Goal: Information Seeking & Learning: Find contact information

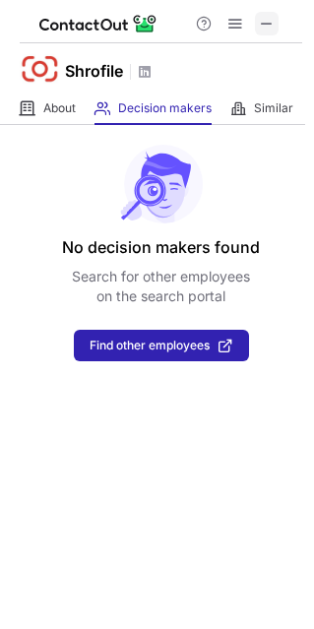
click at [269, 29] on span at bounding box center [267, 24] width 16 height 16
click at [269, 19] on span at bounding box center [267, 24] width 16 height 16
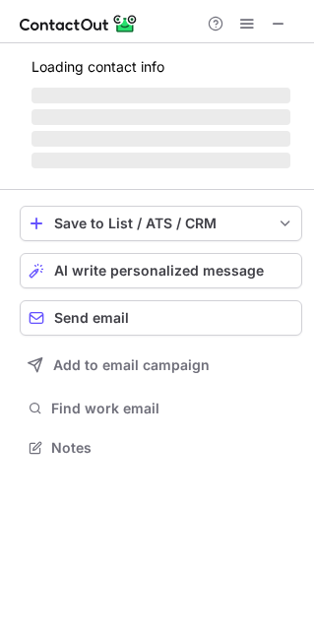
scroll to position [459, 314]
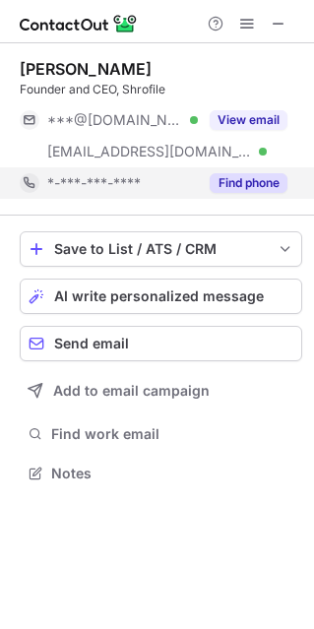
click at [247, 172] on div "Find phone" at bounding box center [243, 183] width 90 height 32
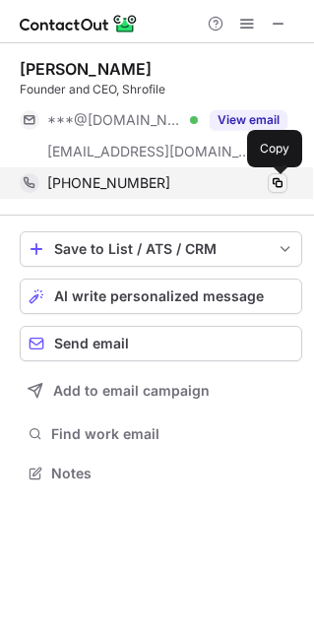
click at [283, 176] on span at bounding box center [278, 183] width 16 height 16
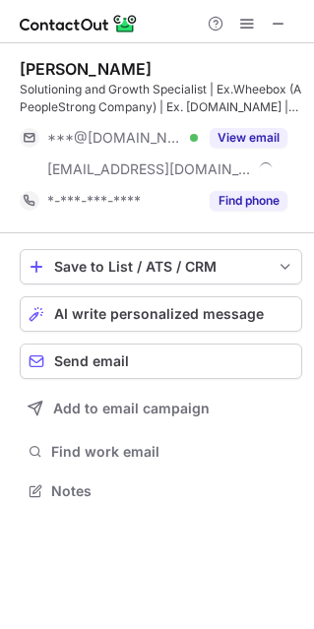
scroll to position [476, 314]
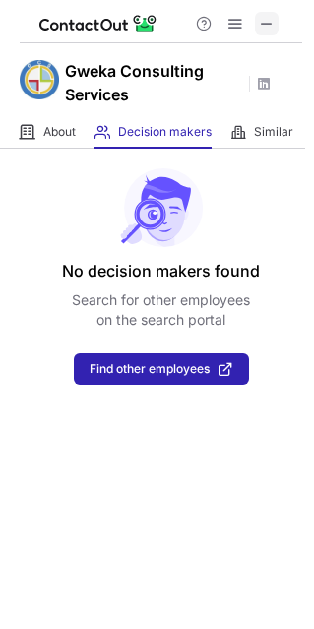
click at [265, 23] on span at bounding box center [267, 24] width 16 height 16
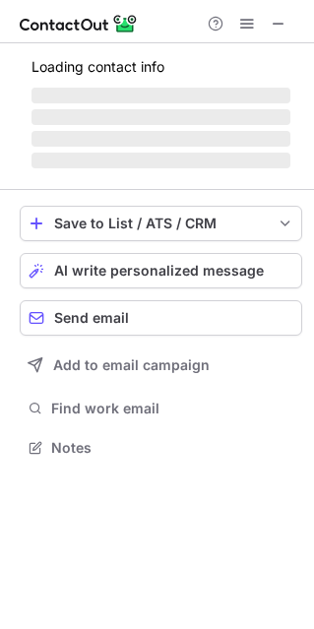
scroll to position [476, 314]
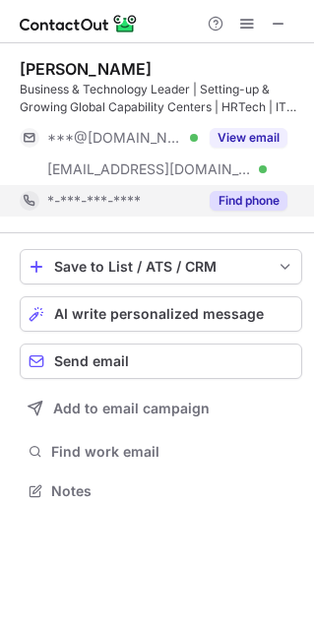
click at [228, 214] on div "Find phone" at bounding box center [243, 201] width 90 height 32
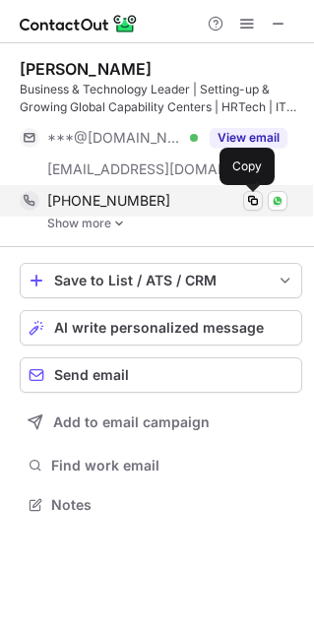
click at [245, 204] on span at bounding box center [253, 201] width 16 height 16
